Goal: Find specific page/section: Find specific page/section

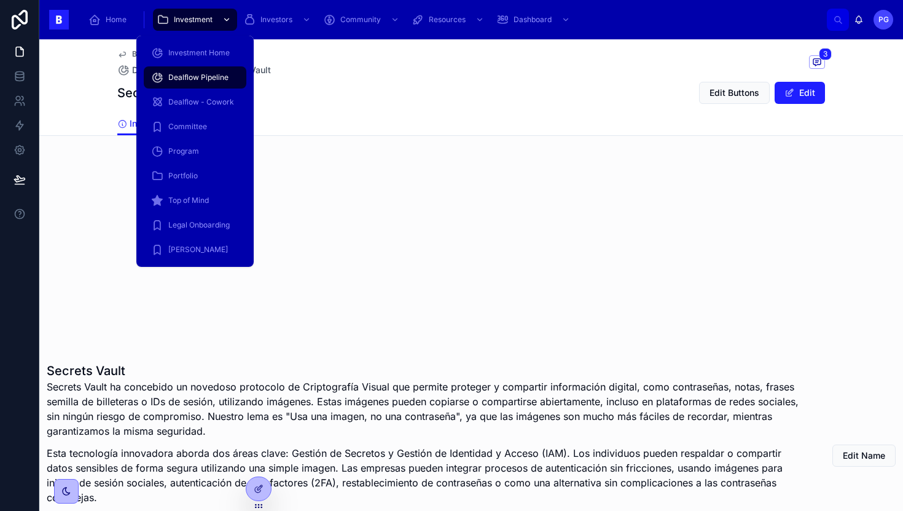
scroll to position [363, 0]
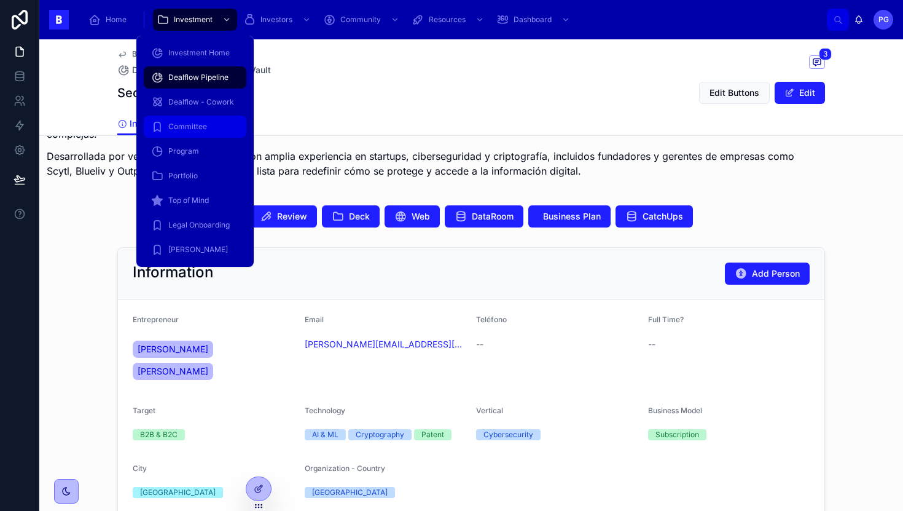
click at [198, 131] on span "Committee" at bounding box center [187, 127] width 39 height 10
